Goal: Task Accomplishment & Management: Use online tool/utility

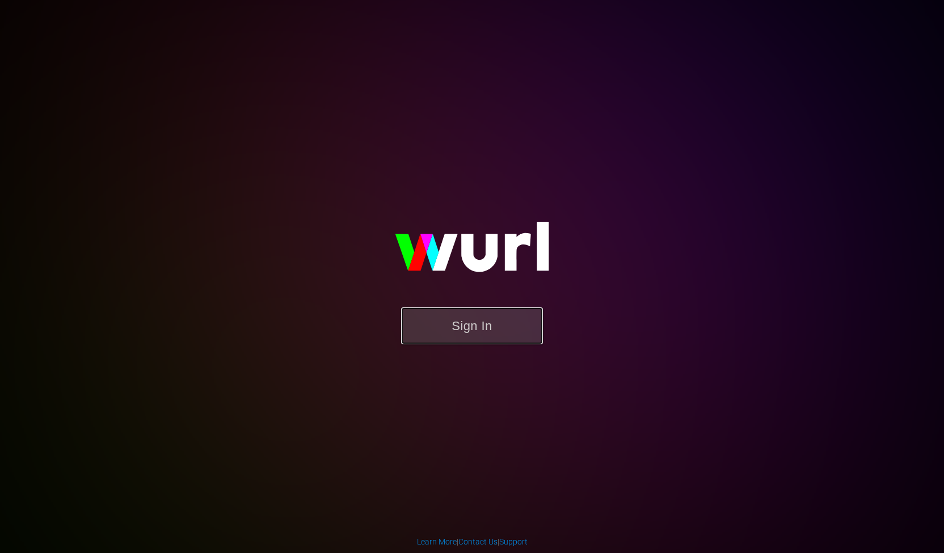
click at [464, 324] on button "Sign In" at bounding box center [472, 326] width 142 height 37
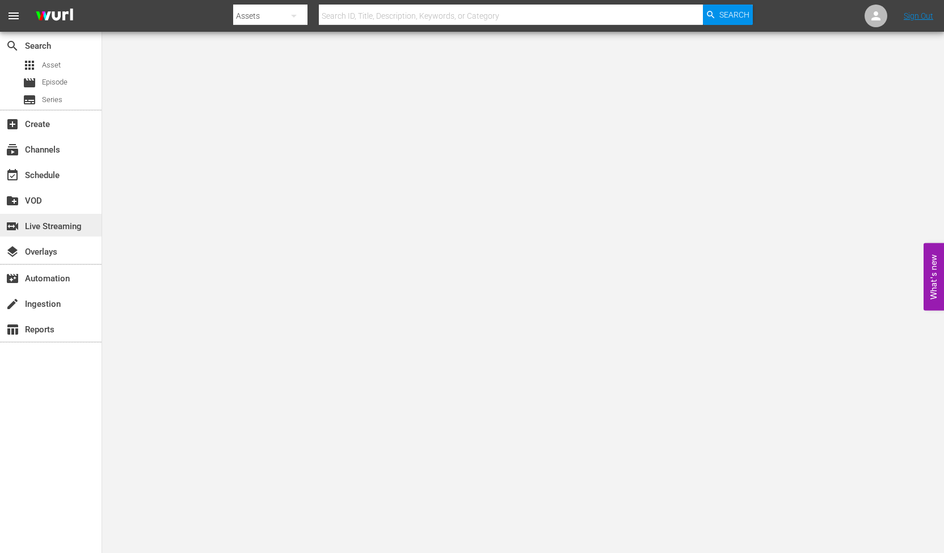
click at [42, 220] on div "switch_video Live Streaming" at bounding box center [32, 225] width 64 height 10
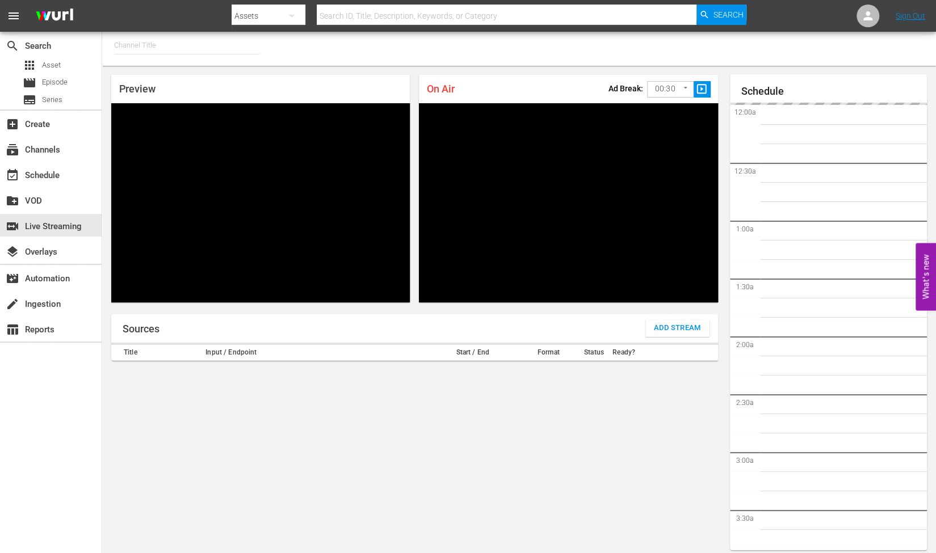
type input "RugbyPass TV (1872)"
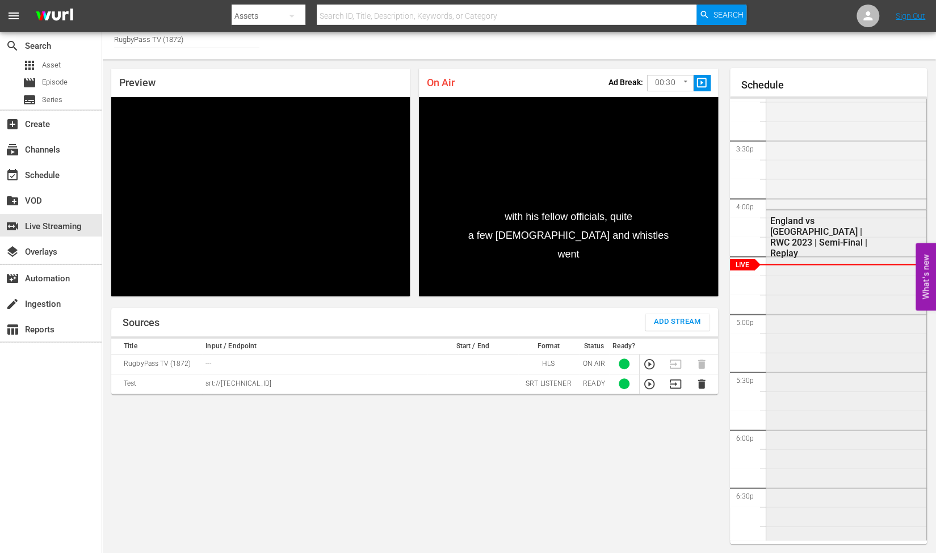
scroll to position [1719, 0]
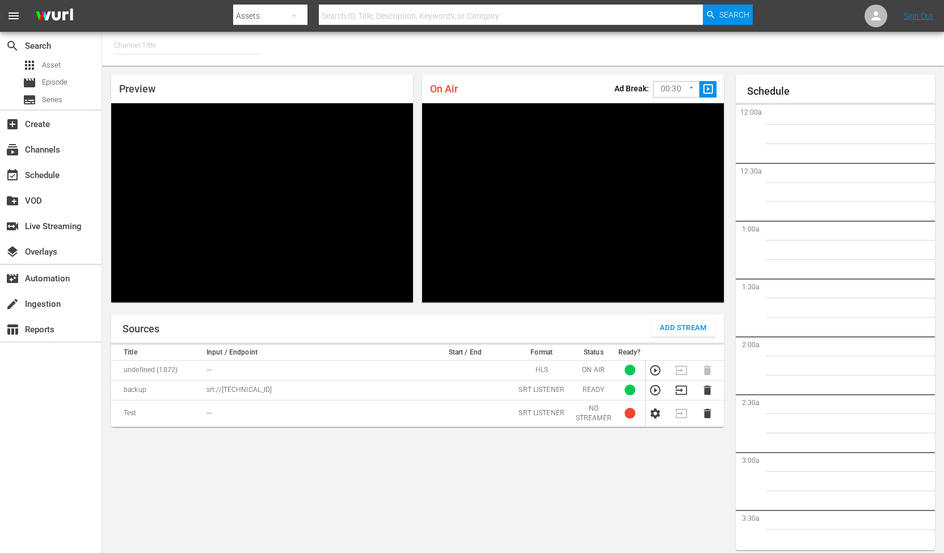
type input "RugbyPass TV (1872)"
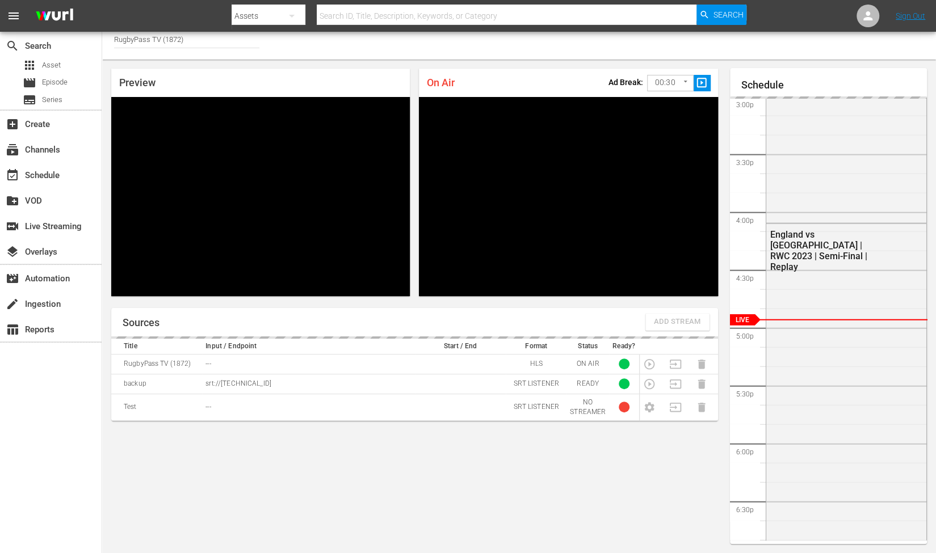
scroll to position [6, 0]
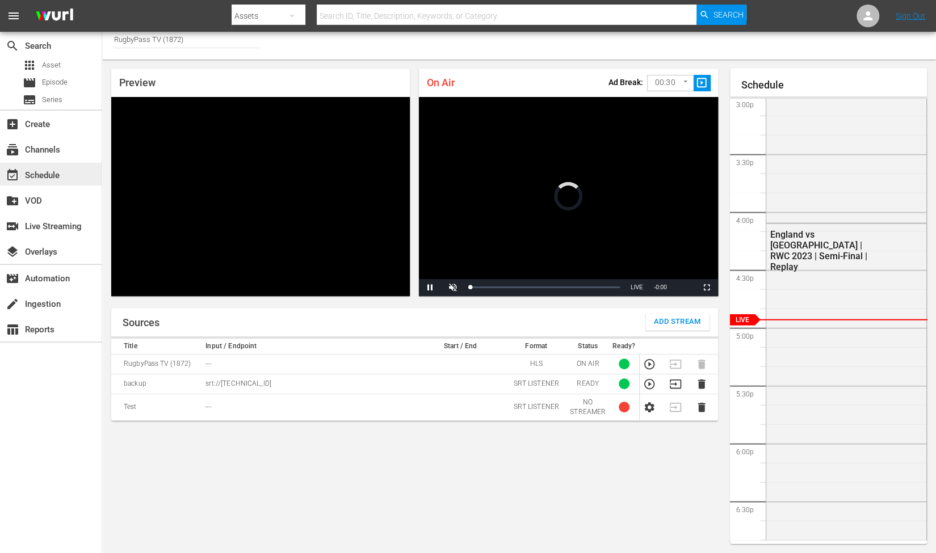
click at [48, 177] on div "event_available Schedule" at bounding box center [32, 174] width 64 height 10
